Goal: Obtain resource: Download file/media

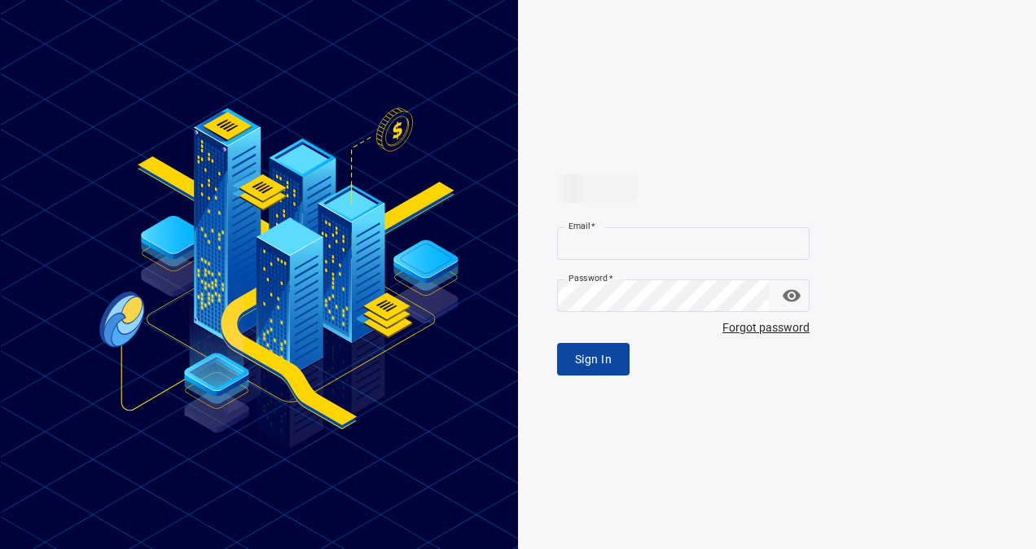
type input "**********"
click at [598, 370] on button "Sign In" at bounding box center [593, 359] width 73 height 33
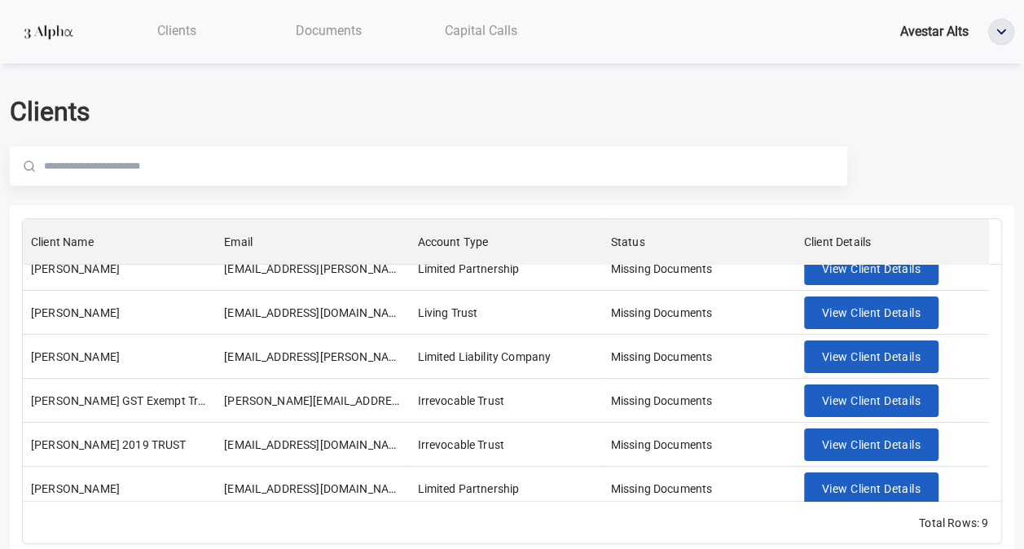
scroll to position [158, 0]
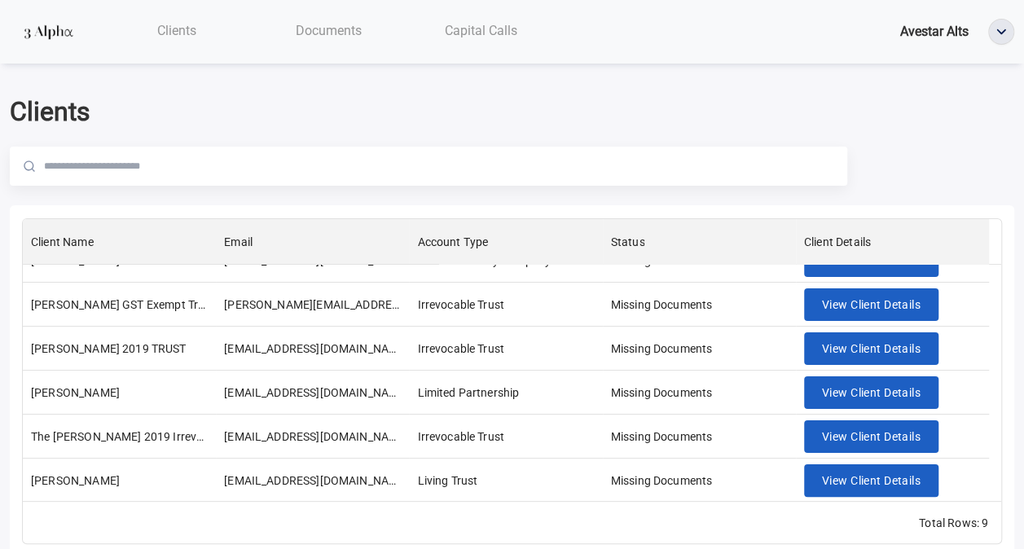
click at [329, 15] on div "Documents" at bounding box center [329, 30] width 152 height 33
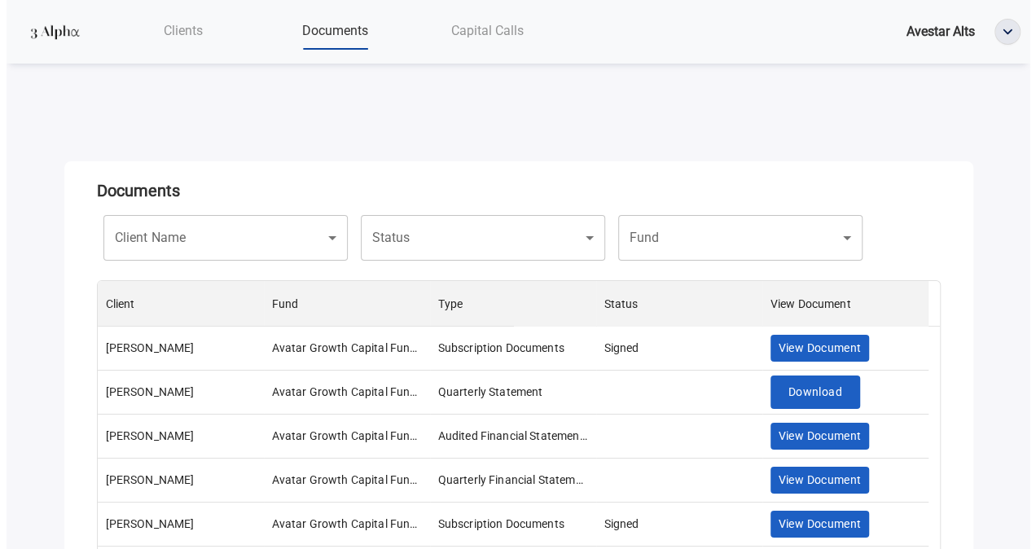
scroll to position [270, 830]
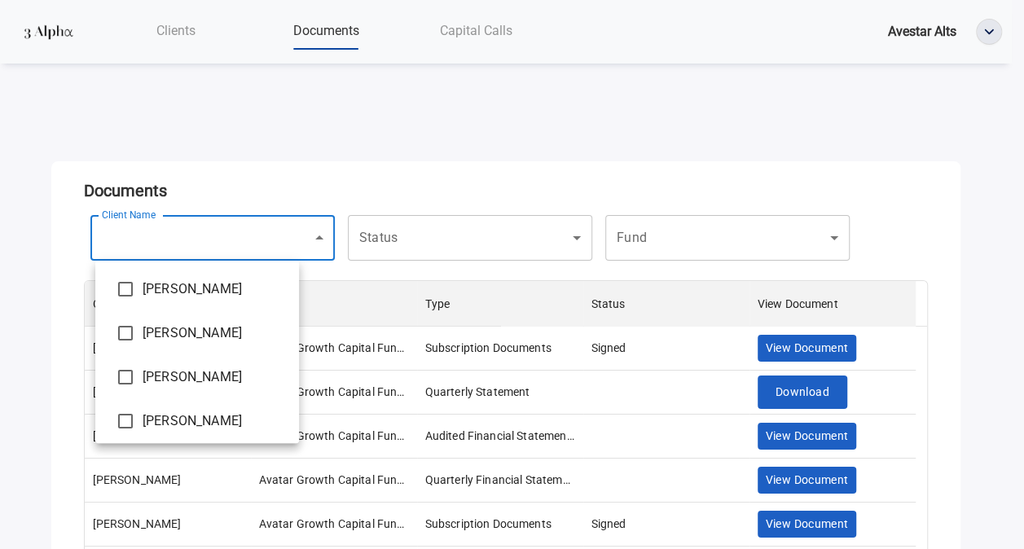
click at [201, 241] on body "Clients Documents Capital Calls Avestar Alts Documents Client Name ​ Client Nam…" at bounding box center [512, 274] width 1024 height 549
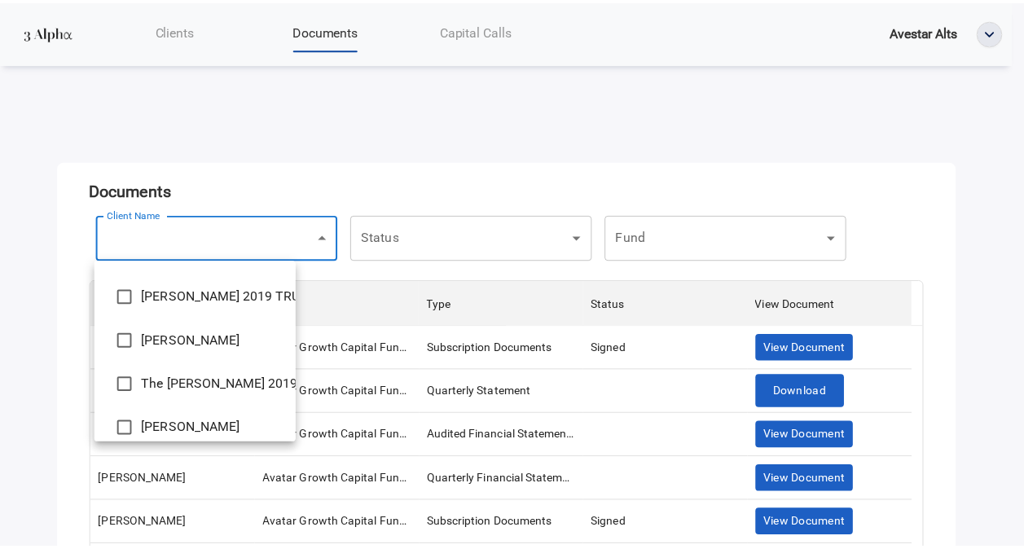
scroll to position [226, 0]
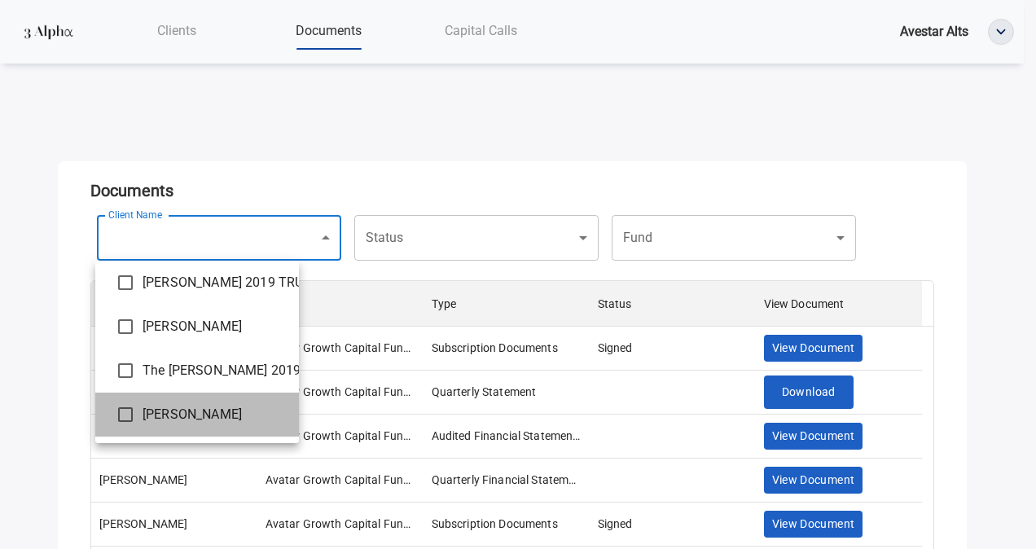
click at [209, 407] on span "[PERSON_NAME]" at bounding box center [214, 415] width 143 height 20
type input "**********"
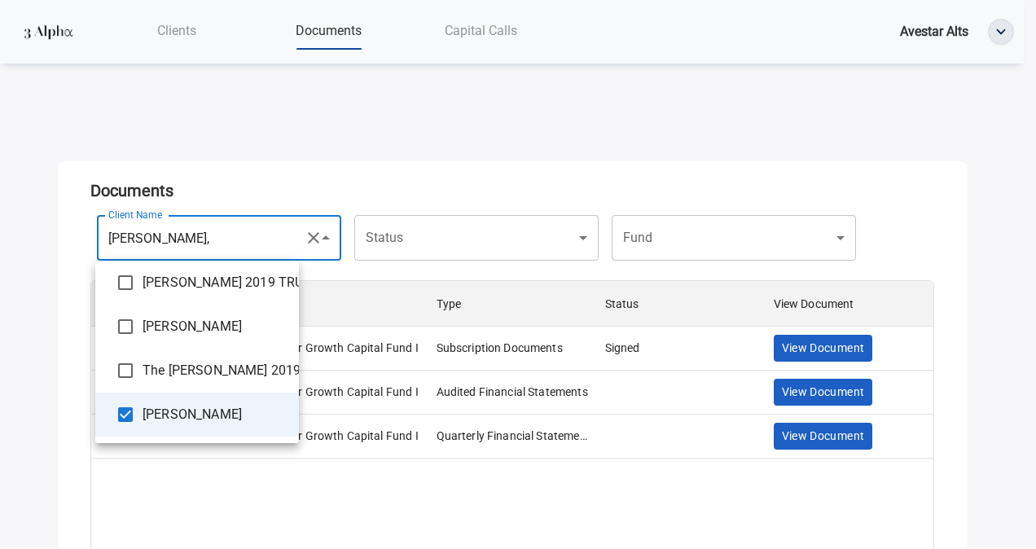
click at [376, 133] on div at bounding box center [518, 274] width 1036 height 549
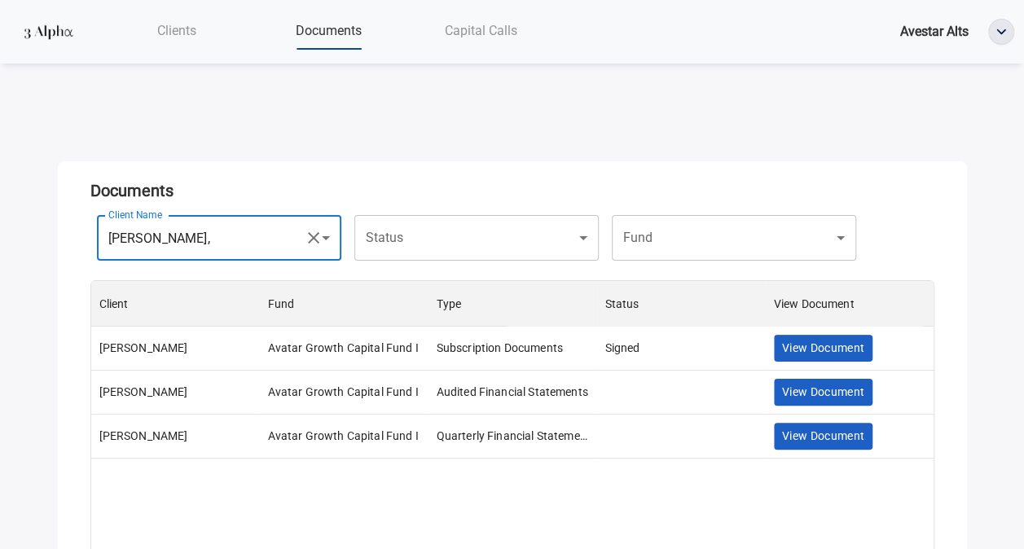
click at [412, 214] on div "**********" at bounding box center [512, 238] width 844 height 59
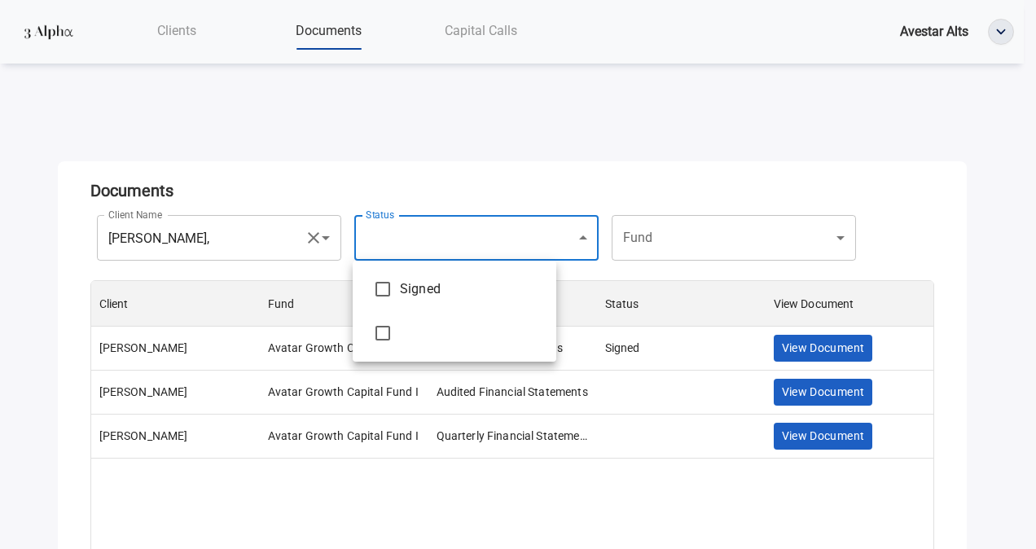
click at [420, 233] on body "**********" at bounding box center [518, 274] width 1036 height 549
click at [420, 233] on div at bounding box center [518, 274] width 1036 height 549
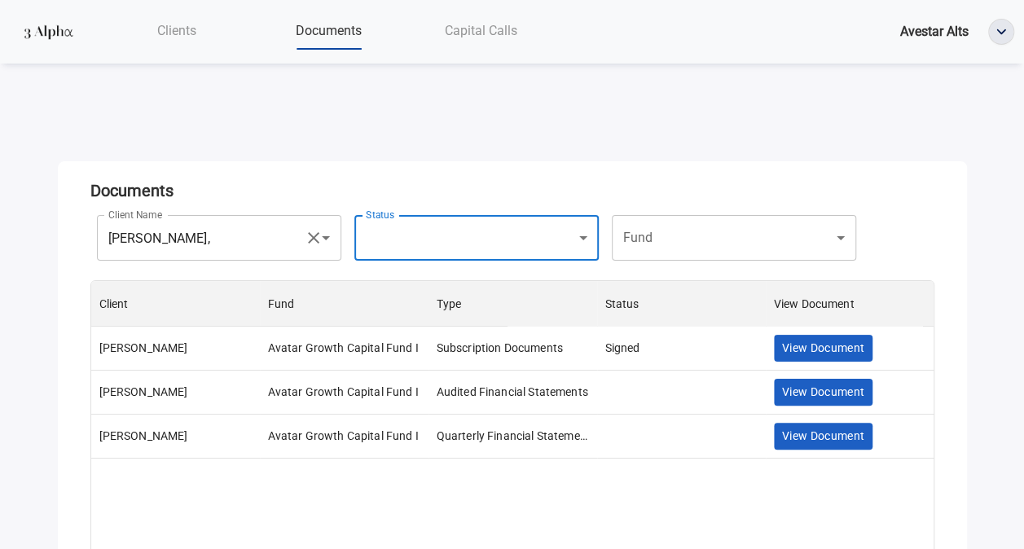
click at [489, 17] on div "Capital Calls" at bounding box center [481, 30] width 152 height 33
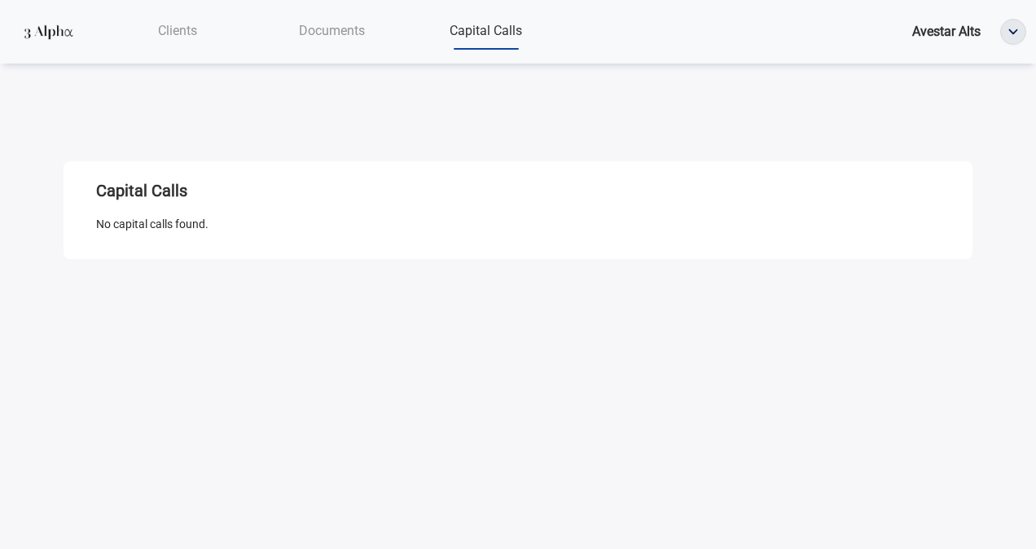
click at [207, 34] on div "Clients" at bounding box center [177, 30] width 154 height 33
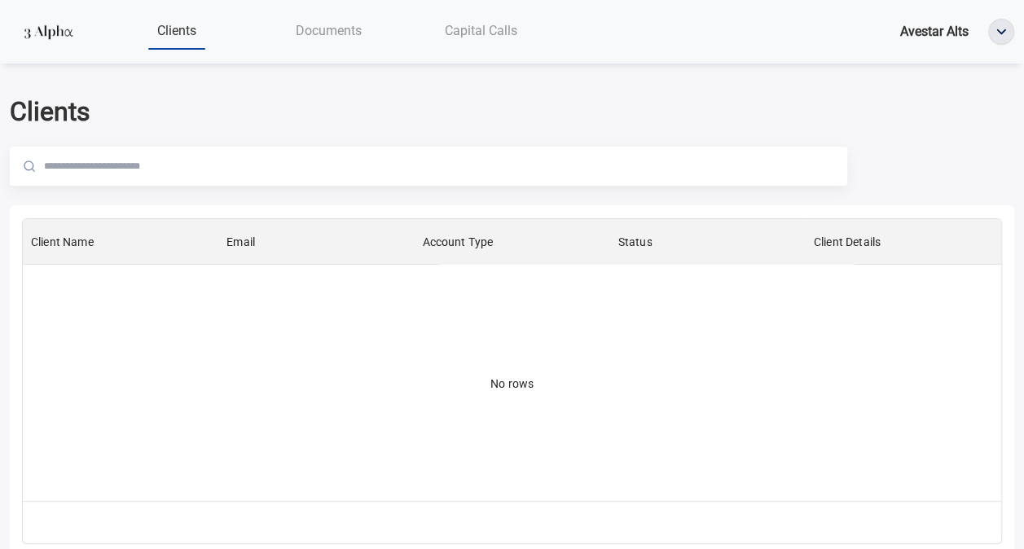
scroll to position [270, 966]
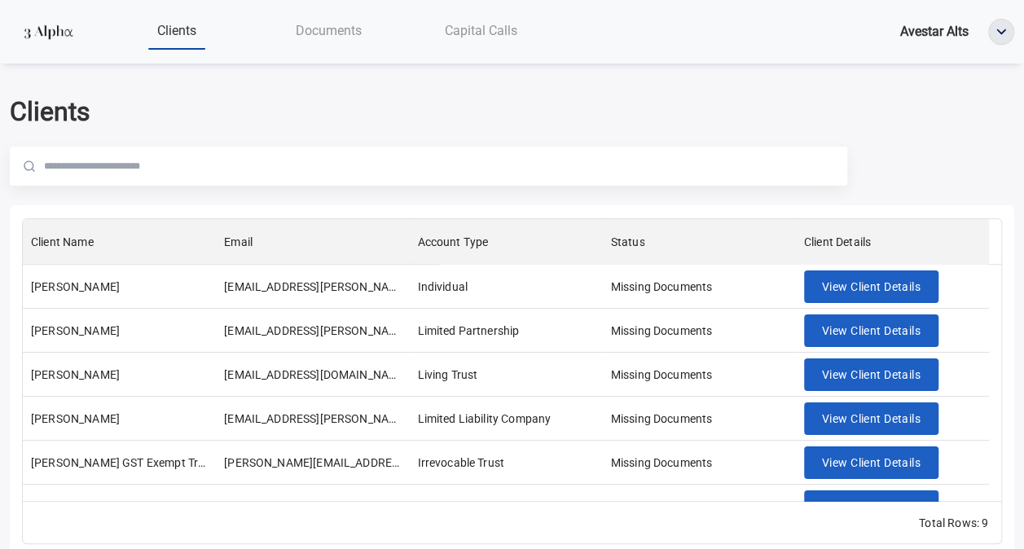
click at [376, 57] on nav "Clients Documents Capital Calls Avestar Alts" at bounding box center [512, 32] width 1024 height 64
click at [337, 37] on span "Documents" at bounding box center [329, 30] width 66 height 15
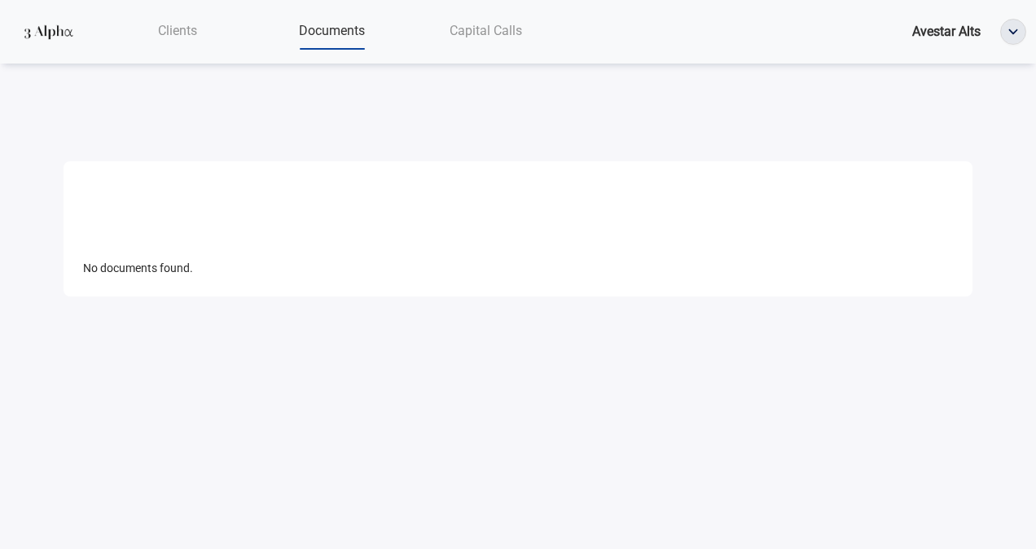
click at [493, 29] on span "Capital Calls" at bounding box center [486, 30] width 73 height 15
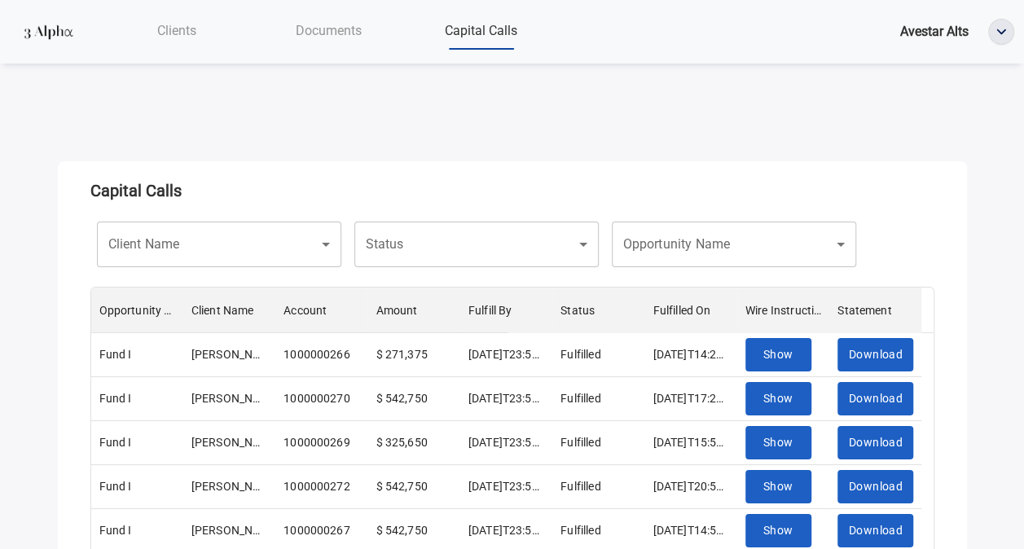
scroll to position [13, 13]
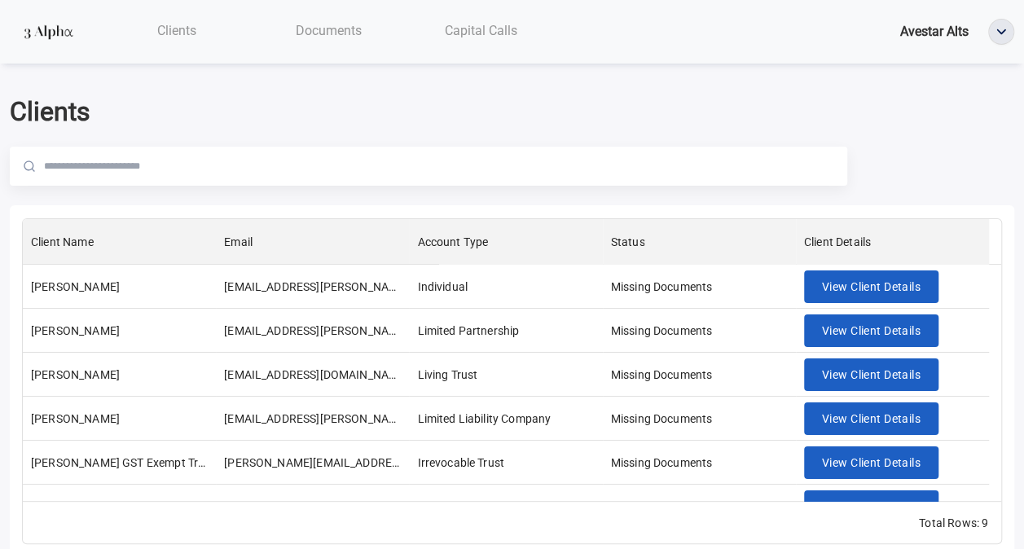
click at [358, 31] on span "Documents" at bounding box center [329, 30] width 66 height 15
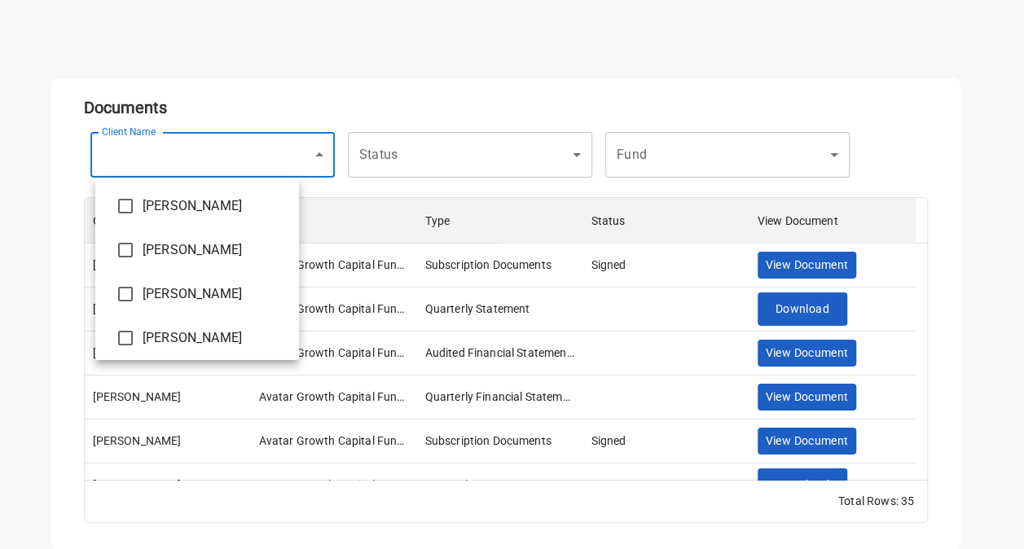
click at [220, 144] on body "Clients Documents Capital Calls Avestar Alts Documents Client Name ​ Client Nam…" at bounding box center [512, 191] width 1024 height 549
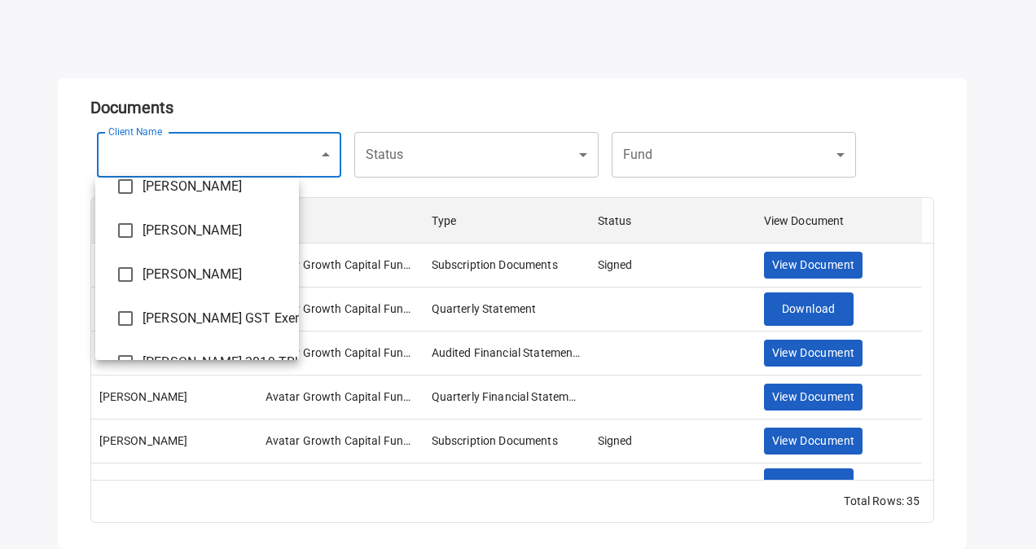
scroll to position [226, 0]
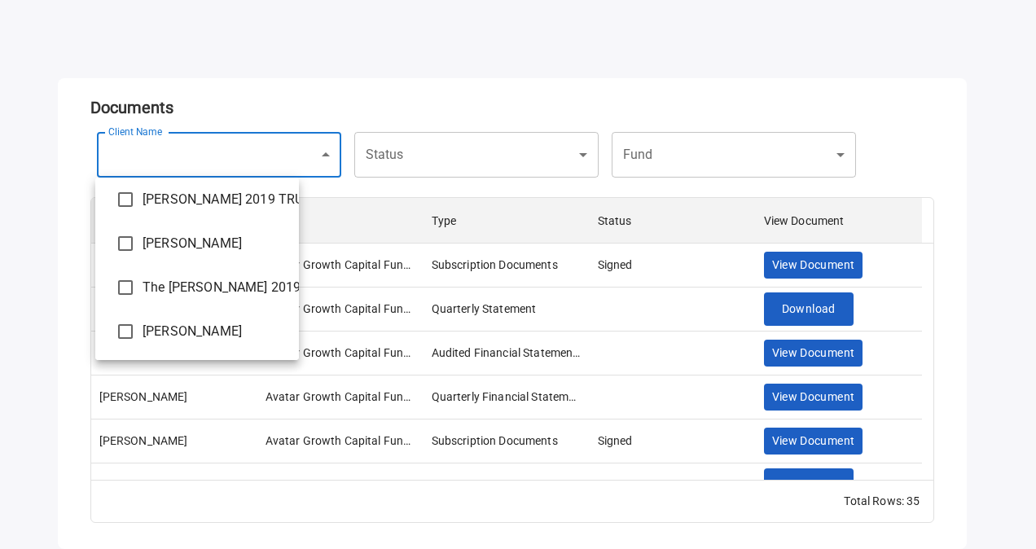
click at [200, 338] on span "[PERSON_NAME]" at bounding box center [214, 332] width 143 height 20
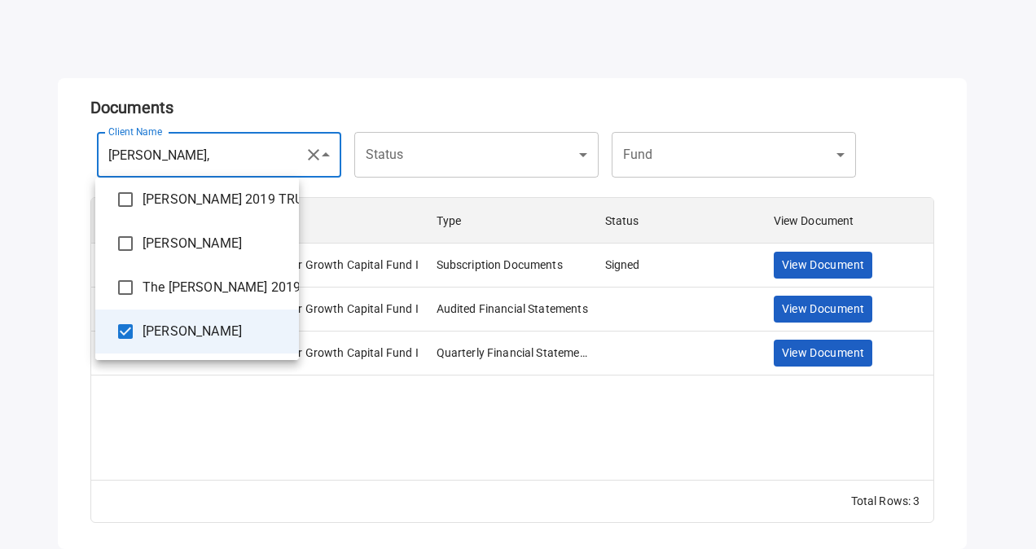
click at [549, 99] on div at bounding box center [518, 274] width 1036 height 549
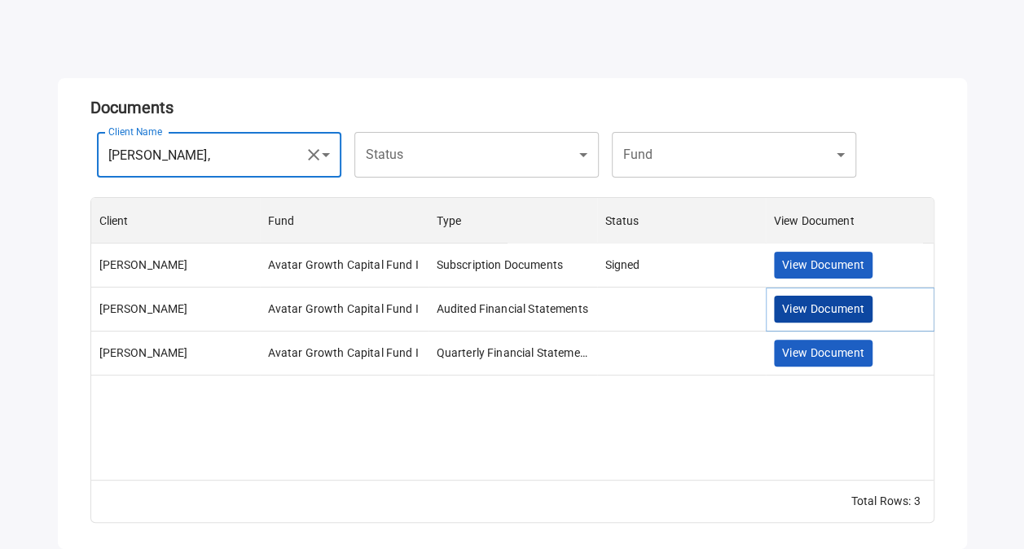
click at [834, 316] on span "View Document" at bounding box center [823, 309] width 83 height 20
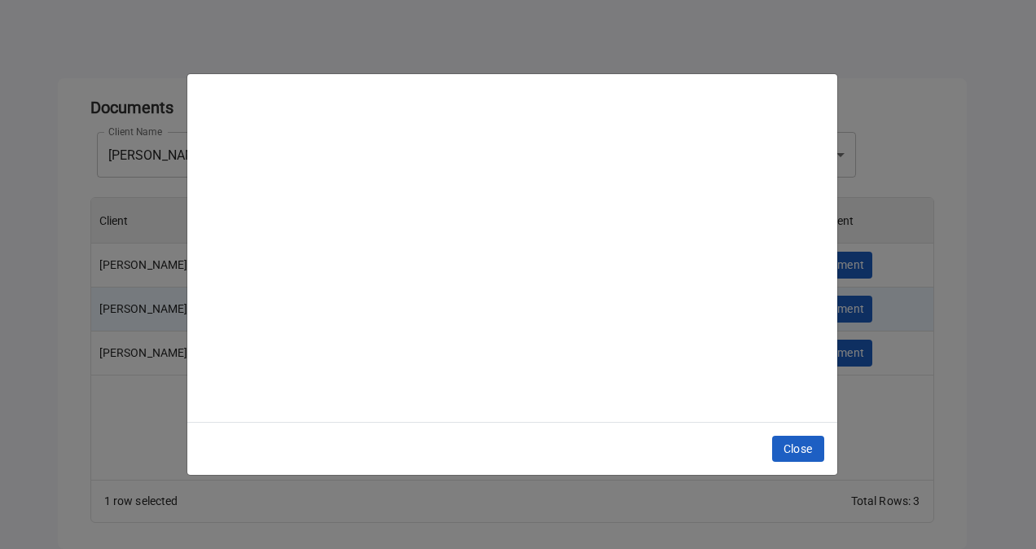
click at [815, 450] on button "Close" at bounding box center [798, 449] width 52 height 27
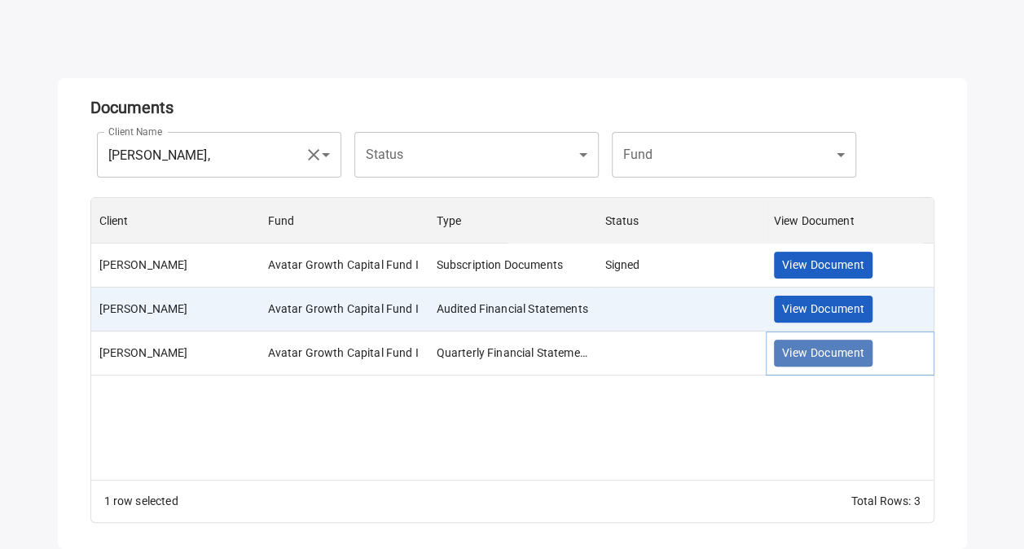
click at [822, 352] on span "View Document" at bounding box center [823, 353] width 83 height 20
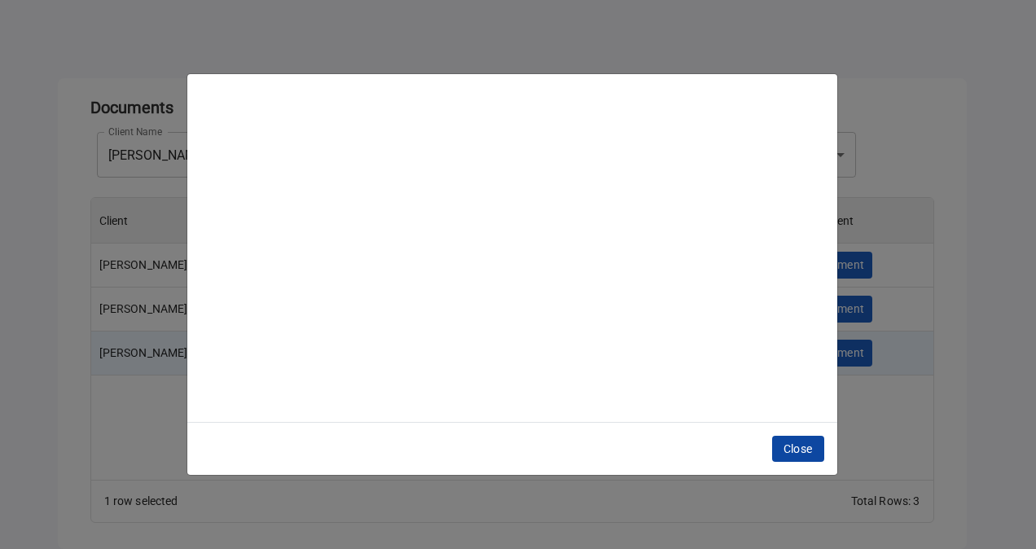
click at [805, 458] on span "Close" at bounding box center [798, 449] width 29 height 20
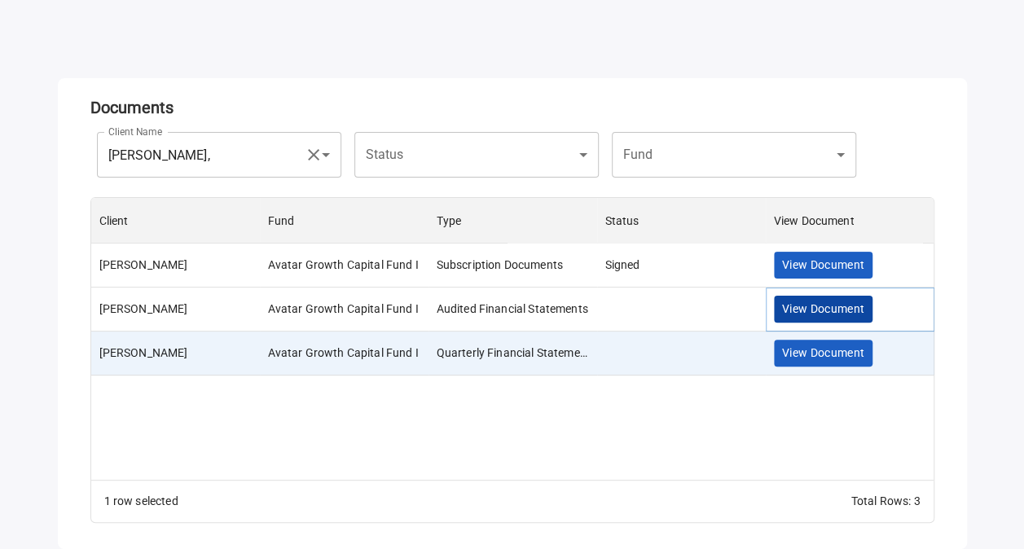
click at [813, 314] on span "View Document" at bounding box center [823, 309] width 83 height 20
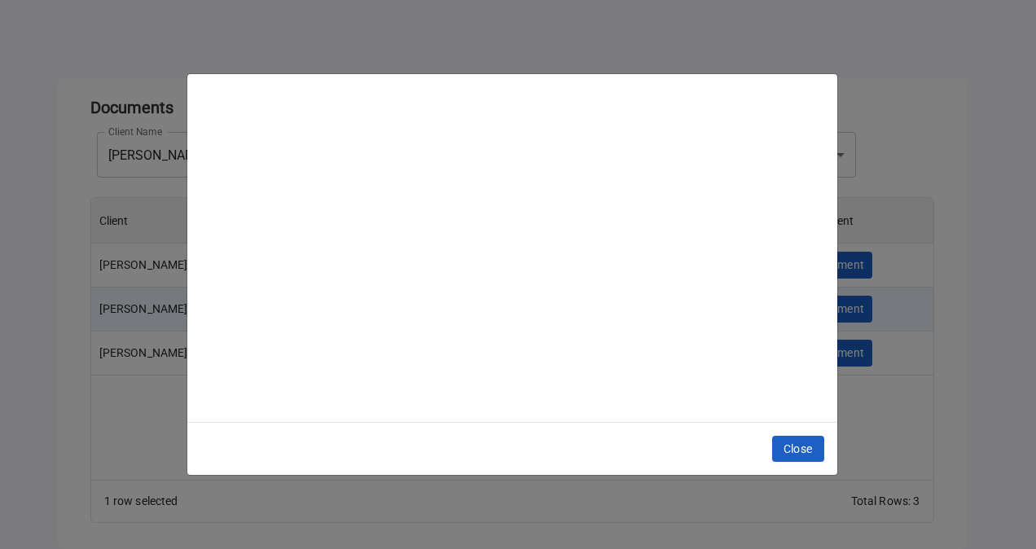
click at [797, 442] on span "Close" at bounding box center [798, 449] width 29 height 20
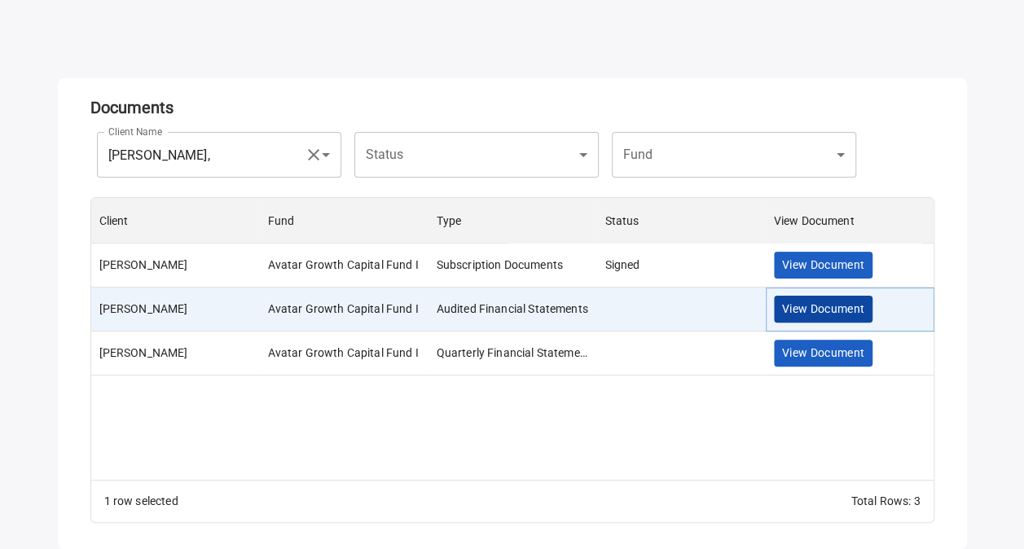
click at [844, 305] on span "View Document" at bounding box center [823, 309] width 83 height 20
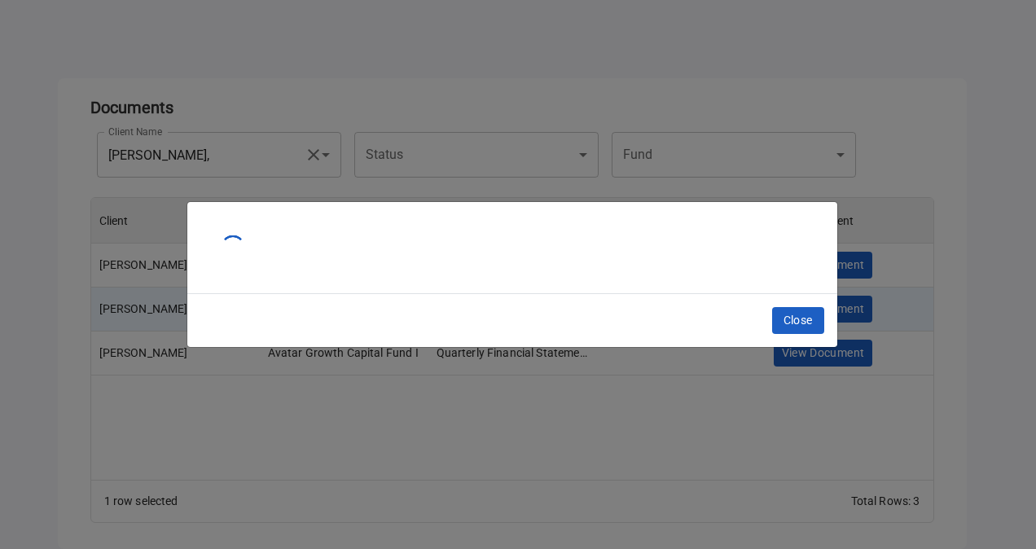
click at [864, 415] on div "Close" at bounding box center [518, 274] width 1036 height 549
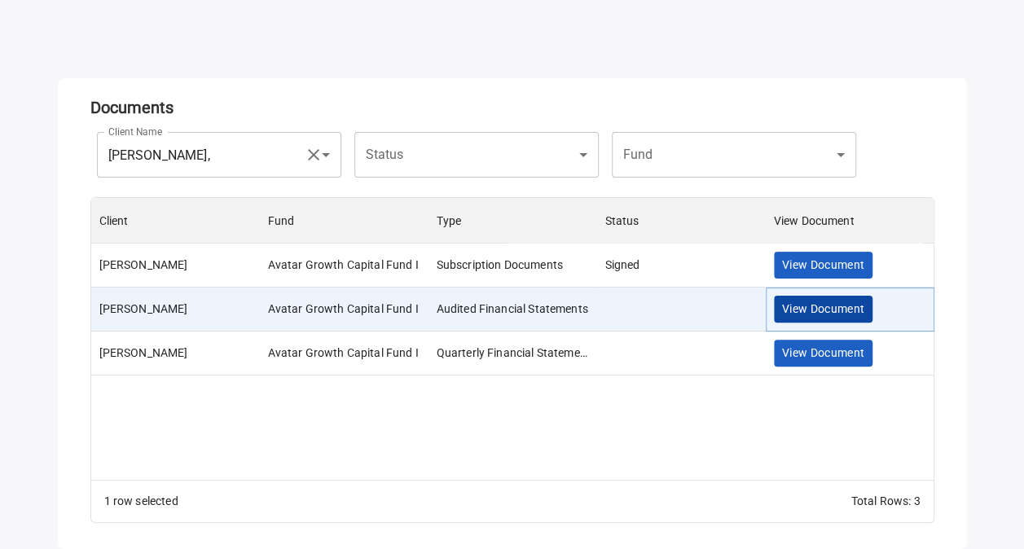
click at [829, 314] on span "View Document" at bounding box center [823, 309] width 83 height 20
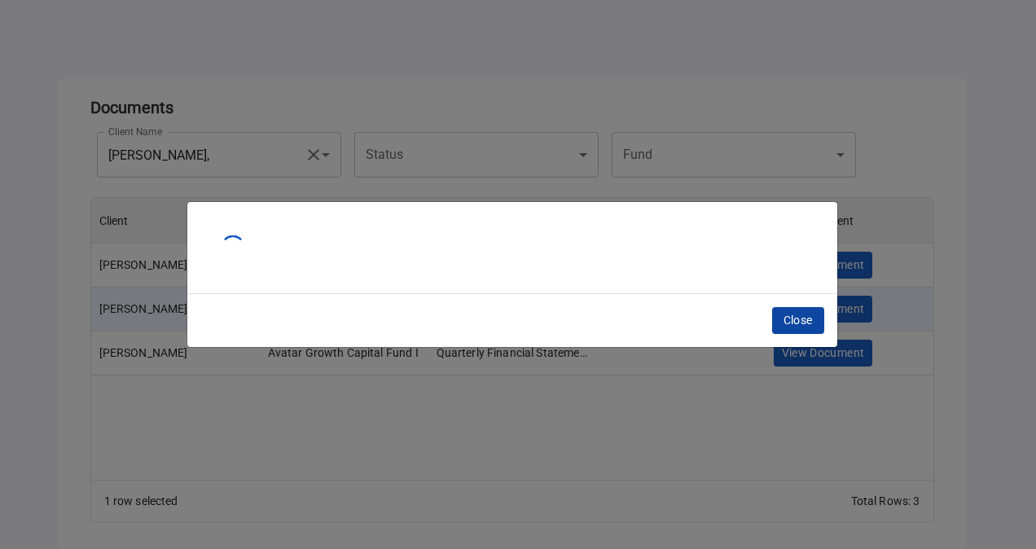
click at [781, 327] on button "Close" at bounding box center [798, 320] width 52 height 27
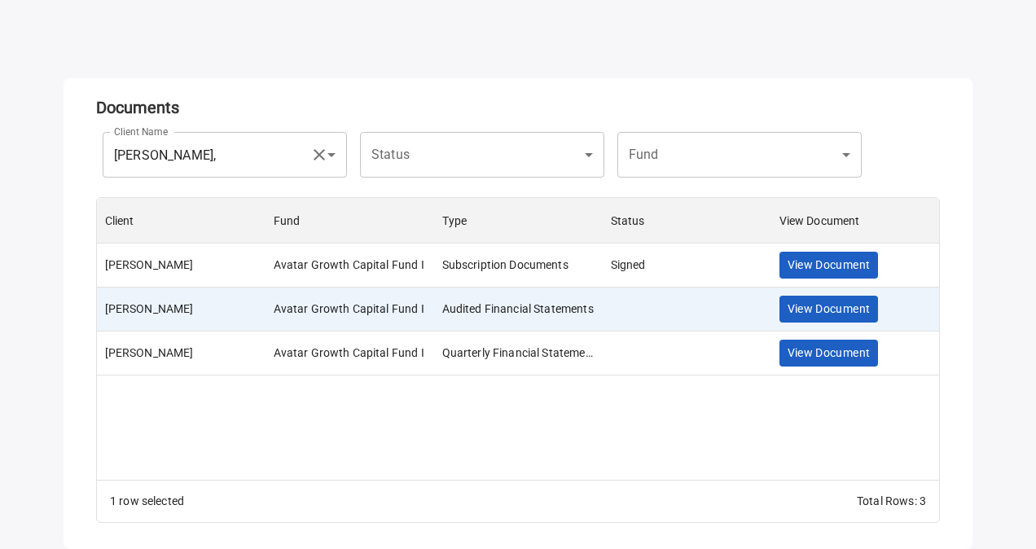
click at [198, 158] on body "**********" at bounding box center [518, 191] width 1036 height 549
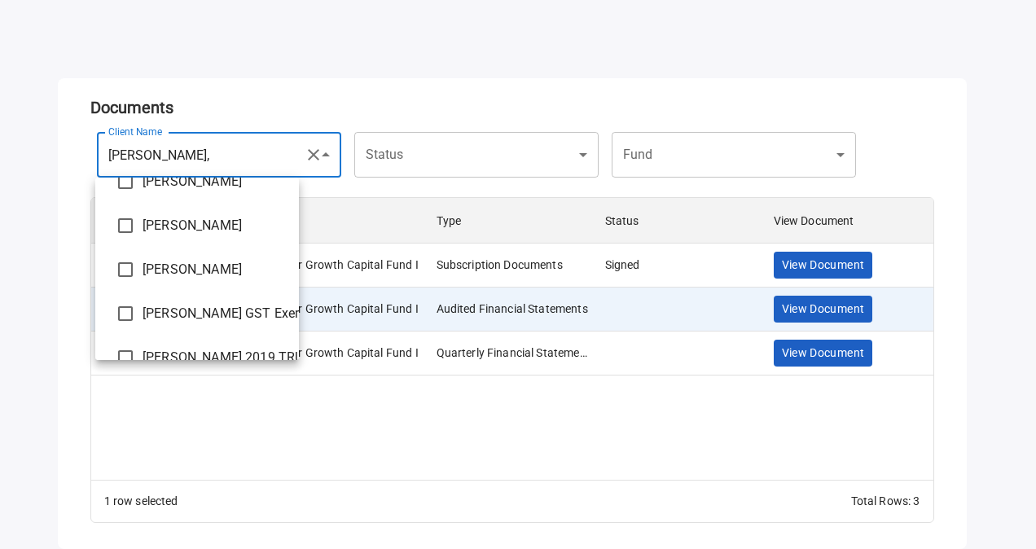
scroll to position [64, 0]
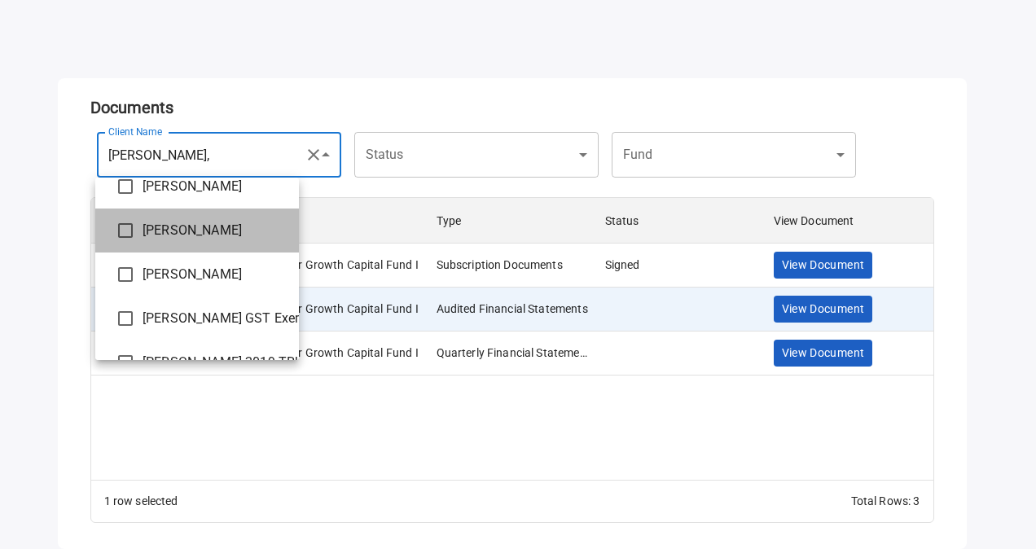
click at [201, 233] on span "[PERSON_NAME]" at bounding box center [214, 231] width 143 height 20
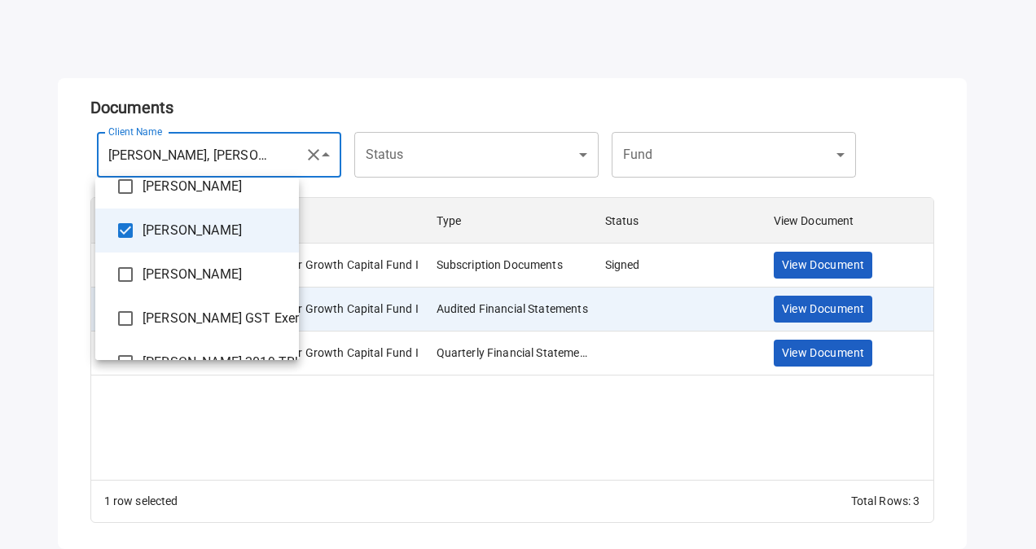
click at [486, 36] on div at bounding box center [518, 274] width 1036 height 549
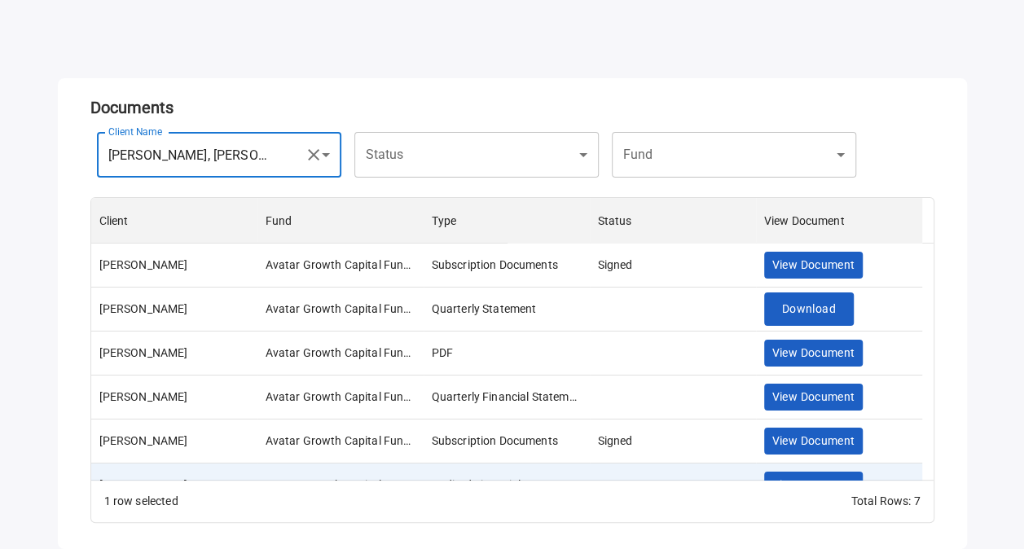
click at [175, 155] on body "**********" at bounding box center [512, 191] width 1024 height 549
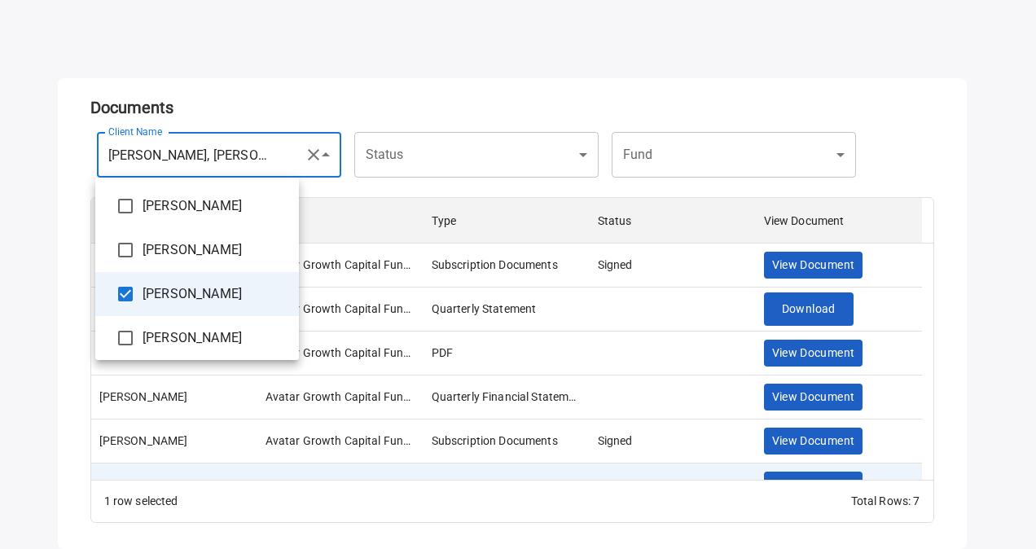
scroll to position [226, 0]
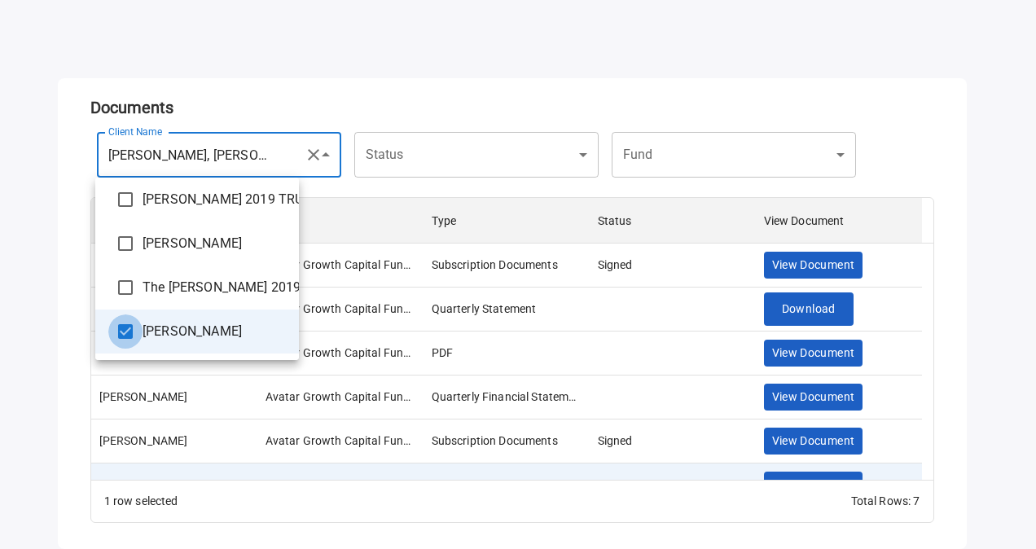
type input "**********"
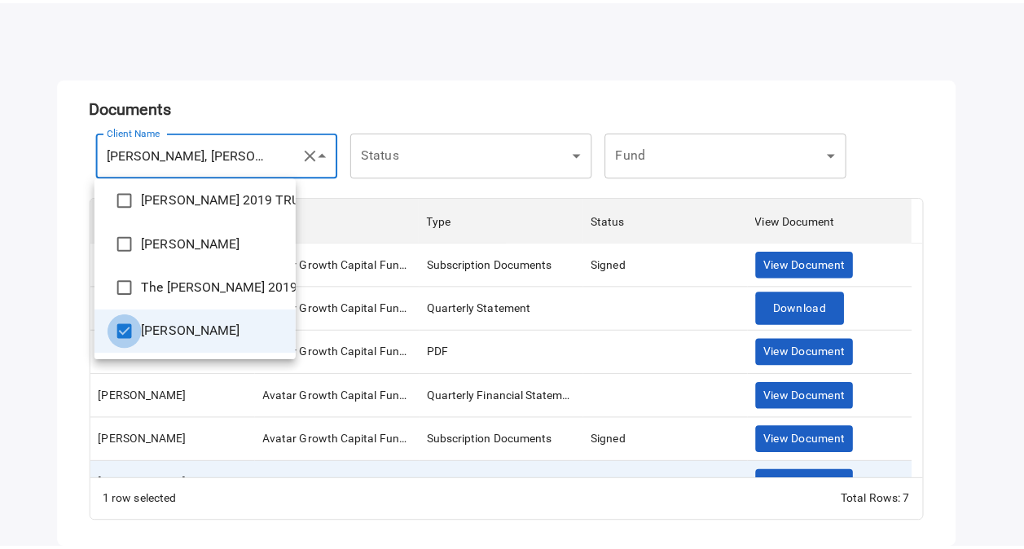
scroll to position [25, 0]
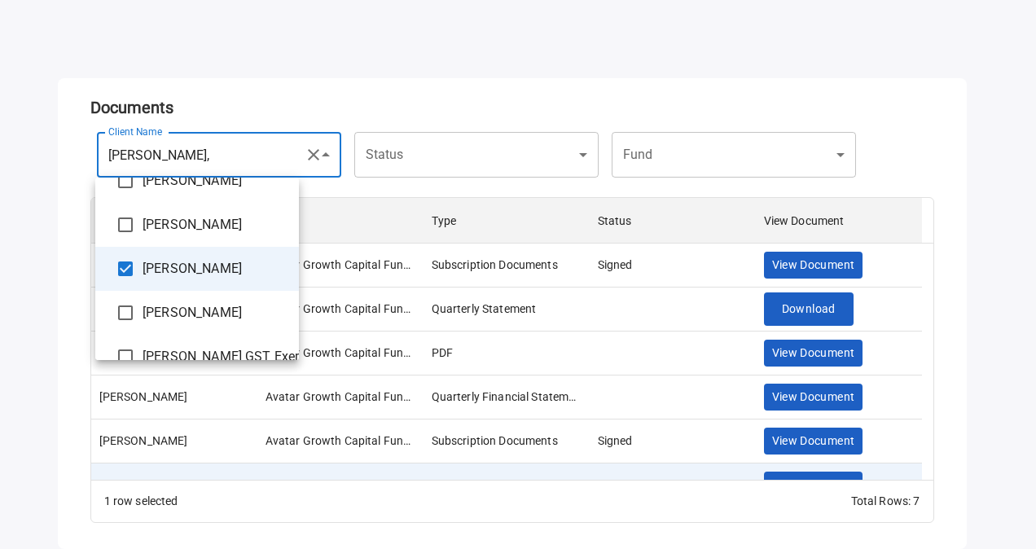
click at [454, 81] on div at bounding box center [518, 274] width 1036 height 549
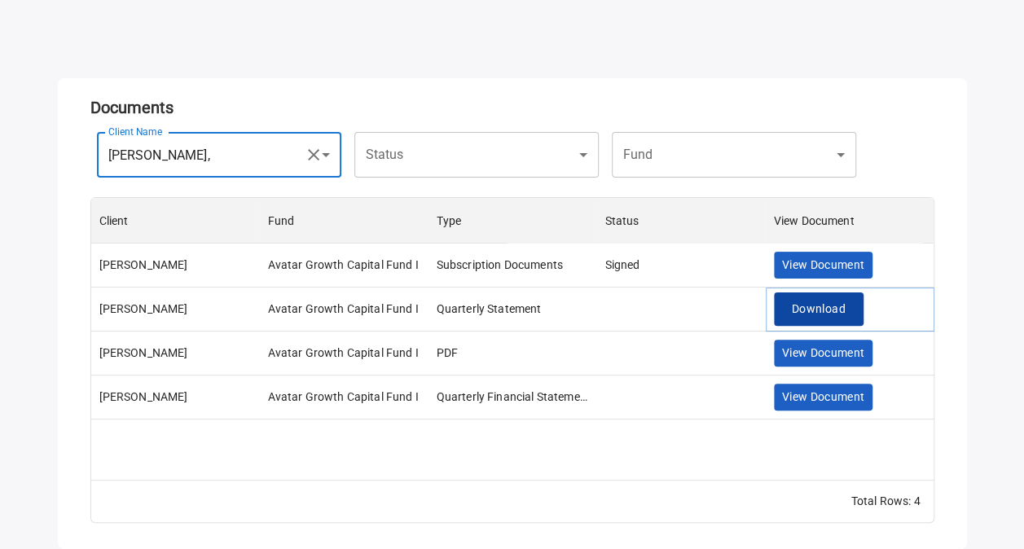
click at [810, 319] on button "Download" at bounding box center [819, 308] width 90 height 33
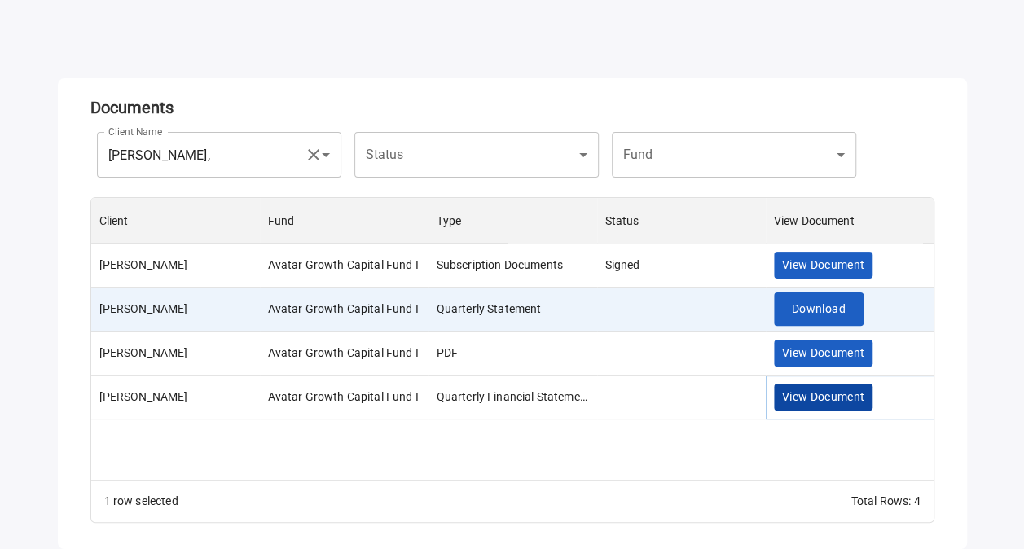
click at [829, 389] on span "View Document" at bounding box center [823, 397] width 83 height 20
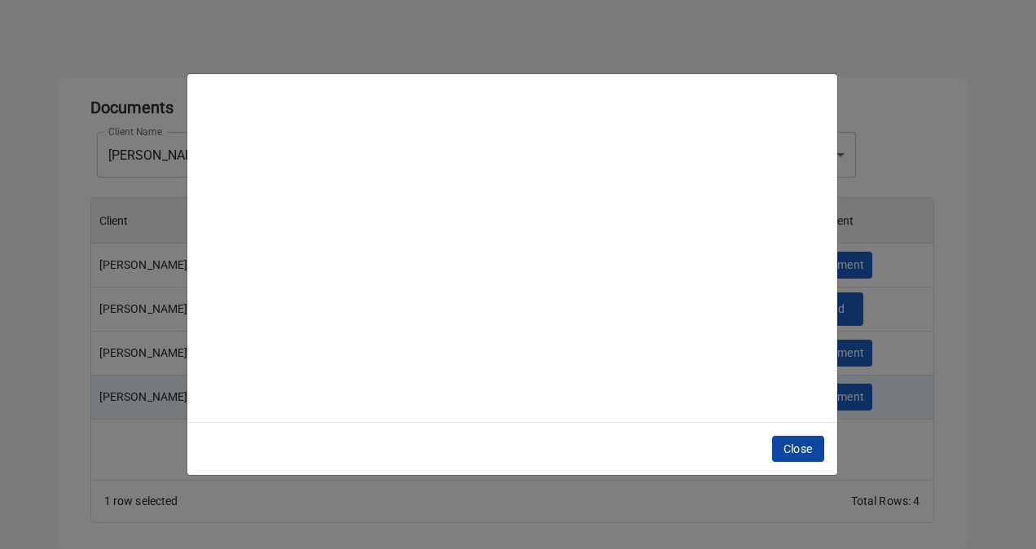
click at [808, 443] on span "Close" at bounding box center [798, 449] width 29 height 20
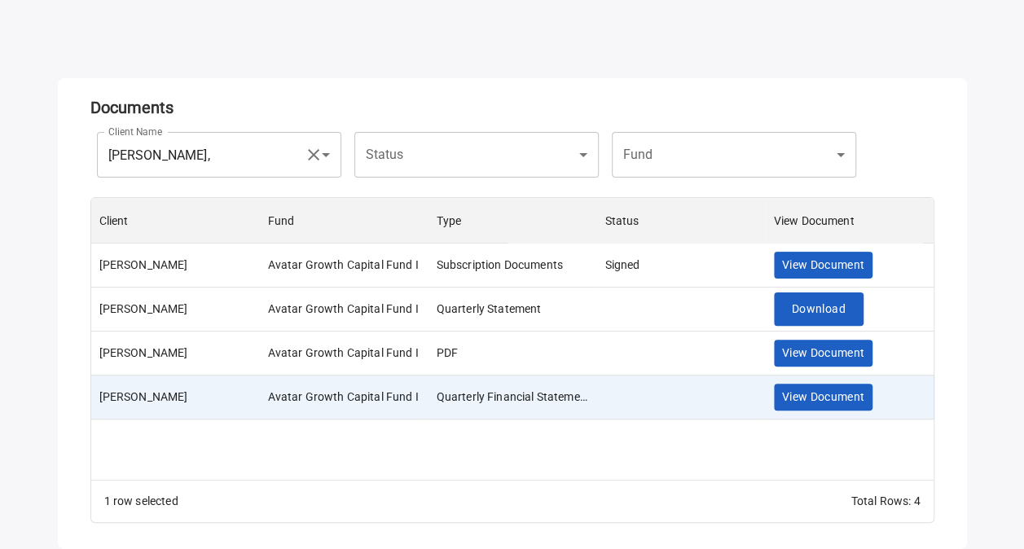
click at [322, 155] on icon "button" at bounding box center [314, 155] width 20 height 20
